Goal: Transaction & Acquisition: Purchase product/service

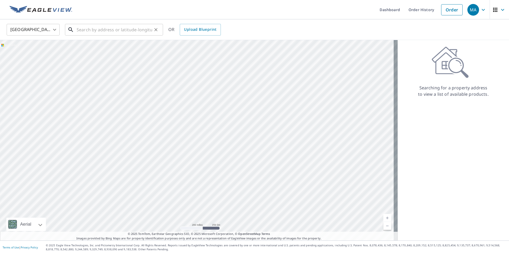
click at [143, 31] on input "text" at bounding box center [115, 29] width 76 height 15
click at [126, 27] on input "text" at bounding box center [115, 29] width 76 height 15
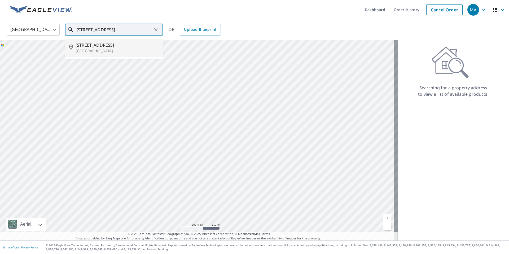
click at [105, 45] on span "[STREET_ADDRESS]" at bounding box center [117, 45] width 83 height 6
type input "[STREET_ADDRESS][PERSON_NAME]"
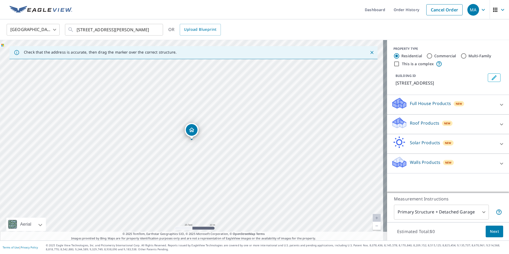
click at [426, 120] on p "Roof Products" at bounding box center [424, 123] width 29 height 6
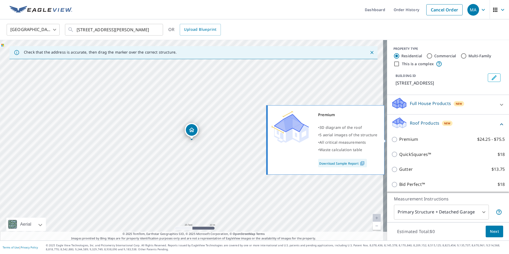
click at [408, 138] on p "Premium" at bounding box center [408, 139] width 19 height 7
click at [399, 138] on input "Premium $24.25 - $75.5" at bounding box center [395, 139] width 8 height 6
checkbox input "true"
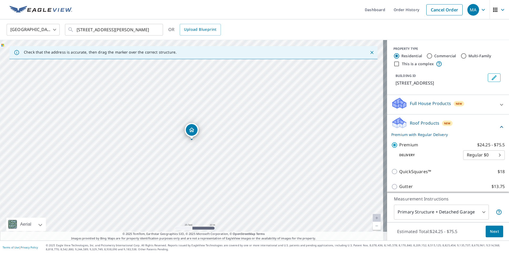
click at [424, 206] on body "MA MA Dashboard Order History Cancel Order MA [GEOGRAPHIC_DATA] [GEOGRAPHIC_DAT…" at bounding box center [254, 127] width 509 height 254
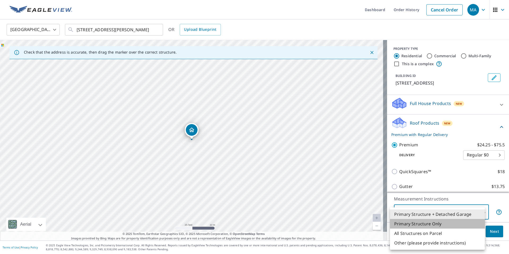
click at [428, 223] on li "Primary Structure Only" at bounding box center [437, 224] width 95 height 10
type input "2"
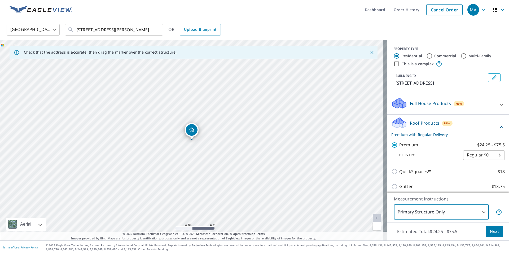
click at [490, 234] on span "Next" at bounding box center [494, 231] width 9 height 7
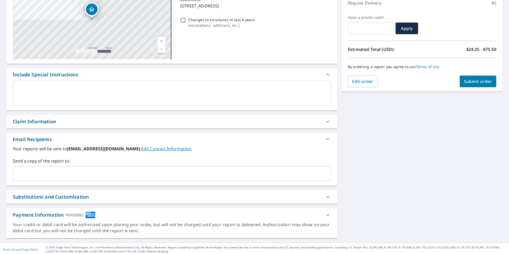
scroll to position [80, 0]
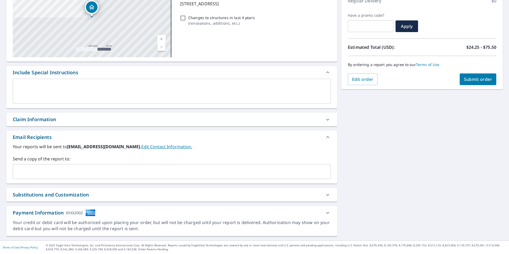
drag, startPoint x: 173, startPoint y: 170, endPoint x: 174, endPoint y: 168, distance: 2.7
click at [173, 169] on input "text" at bounding box center [167, 171] width 305 height 10
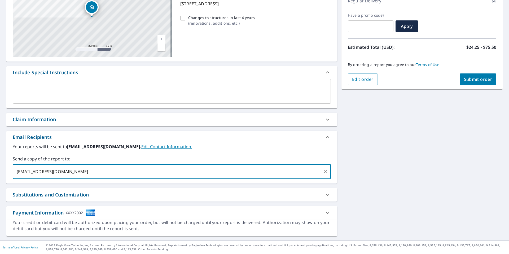
type input "[EMAIL_ADDRESS][DOMAIN_NAME]"
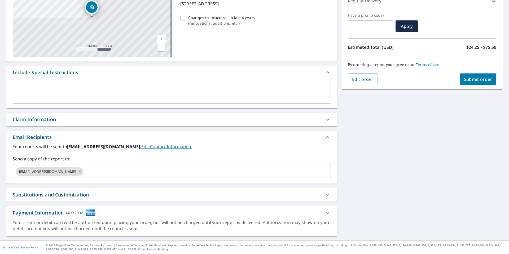
click at [415, 153] on div "[STREET_ADDRESS][PERSON_NAME] Aerial Road A standard road map Aerial A detailed…" at bounding box center [254, 104] width 509 height 271
click at [474, 81] on span "Submit order" at bounding box center [478, 79] width 28 height 6
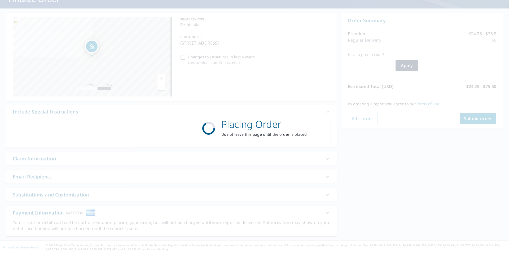
scroll to position [41, 0]
